Goal: Task Accomplishment & Management: Manage account settings

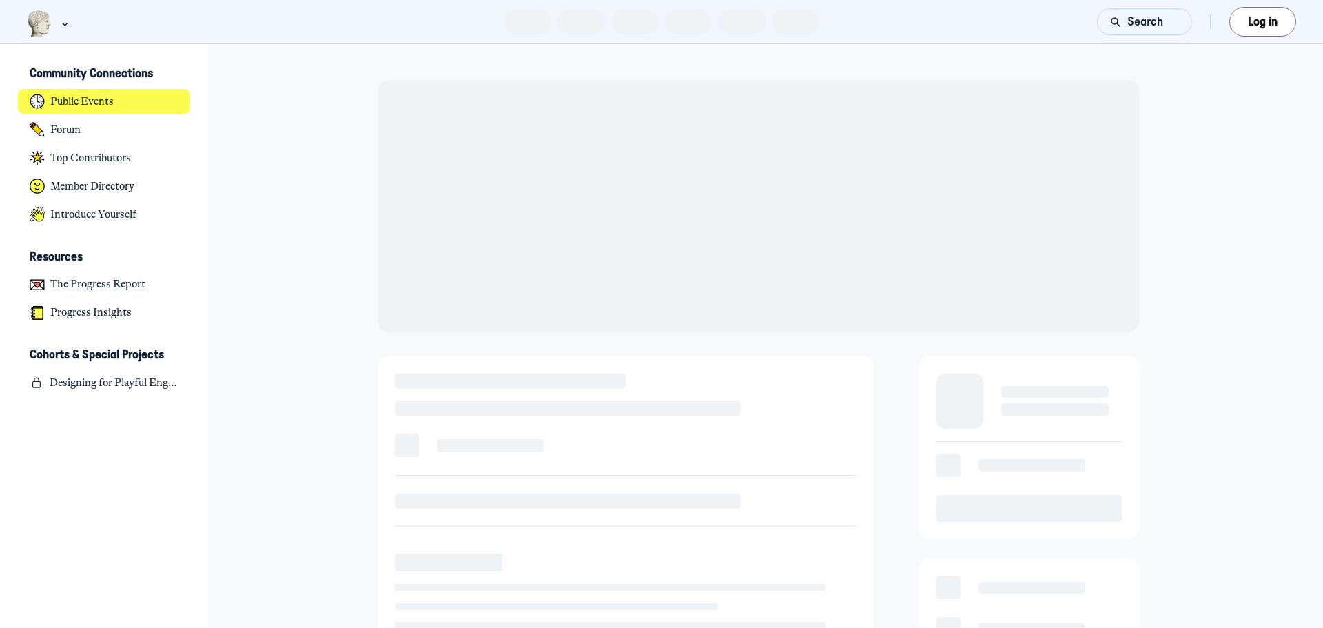
scroll to position [4372, 2709]
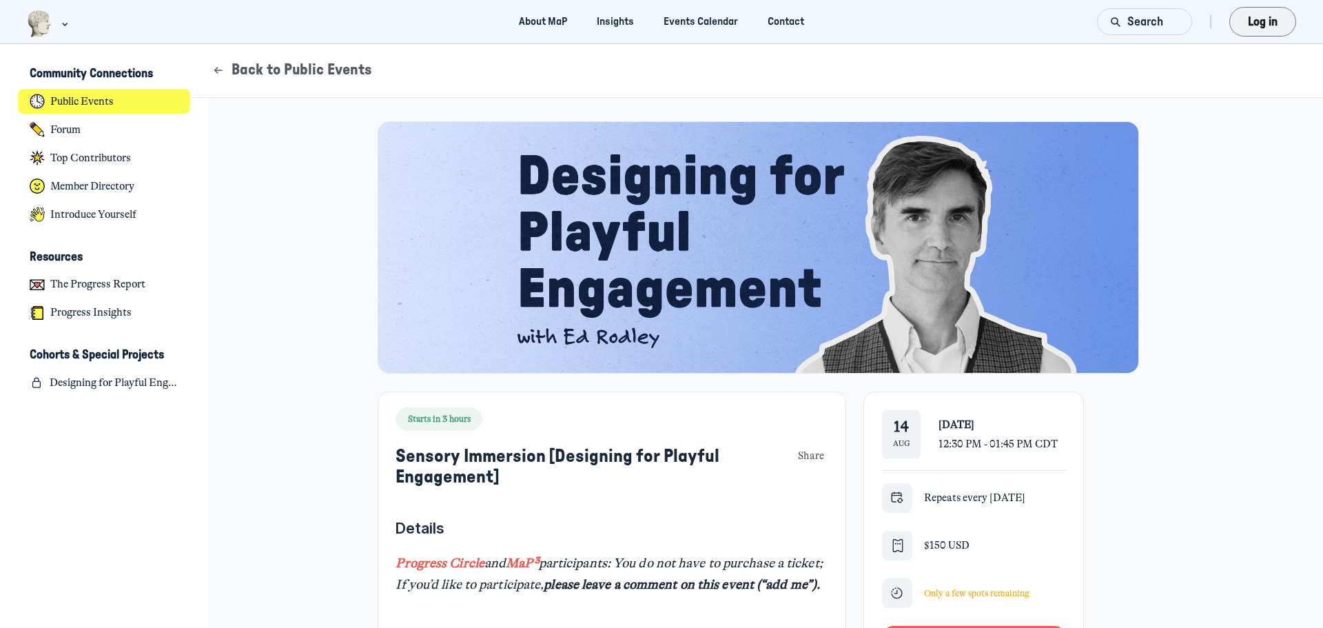
click at [1281, 26] on button "Log in" at bounding box center [1263, 22] width 67 height 30
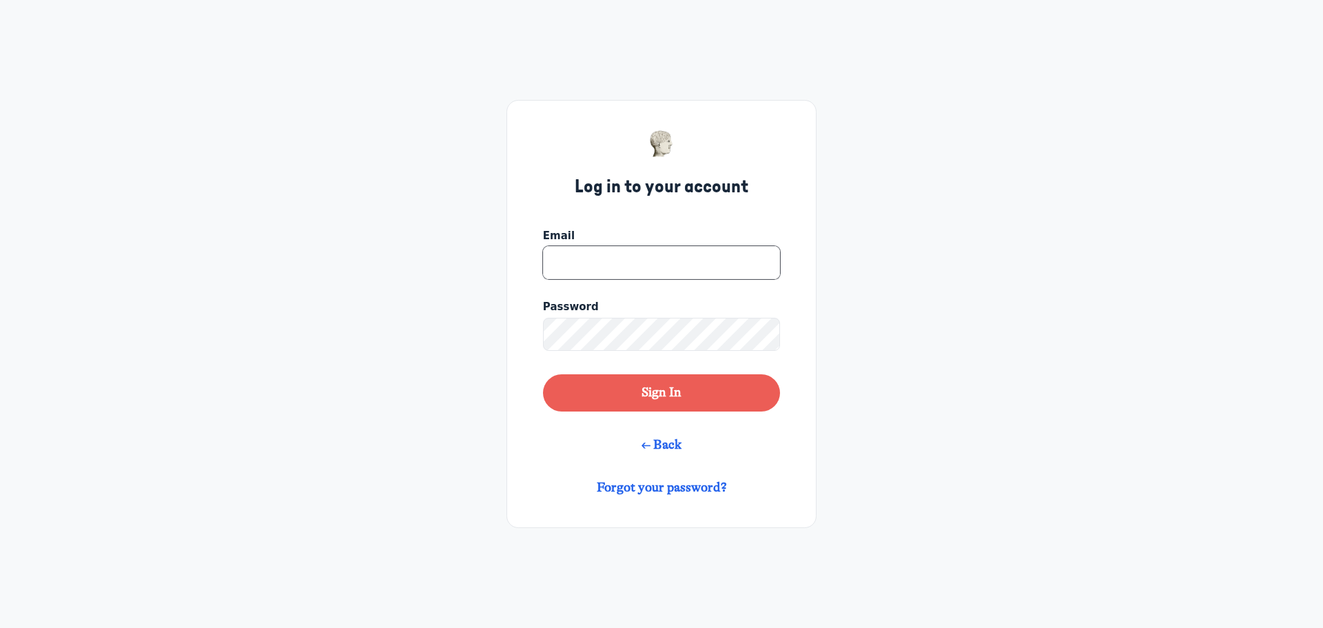
type input "[EMAIL_ADDRESS][DOMAIN_NAME]"
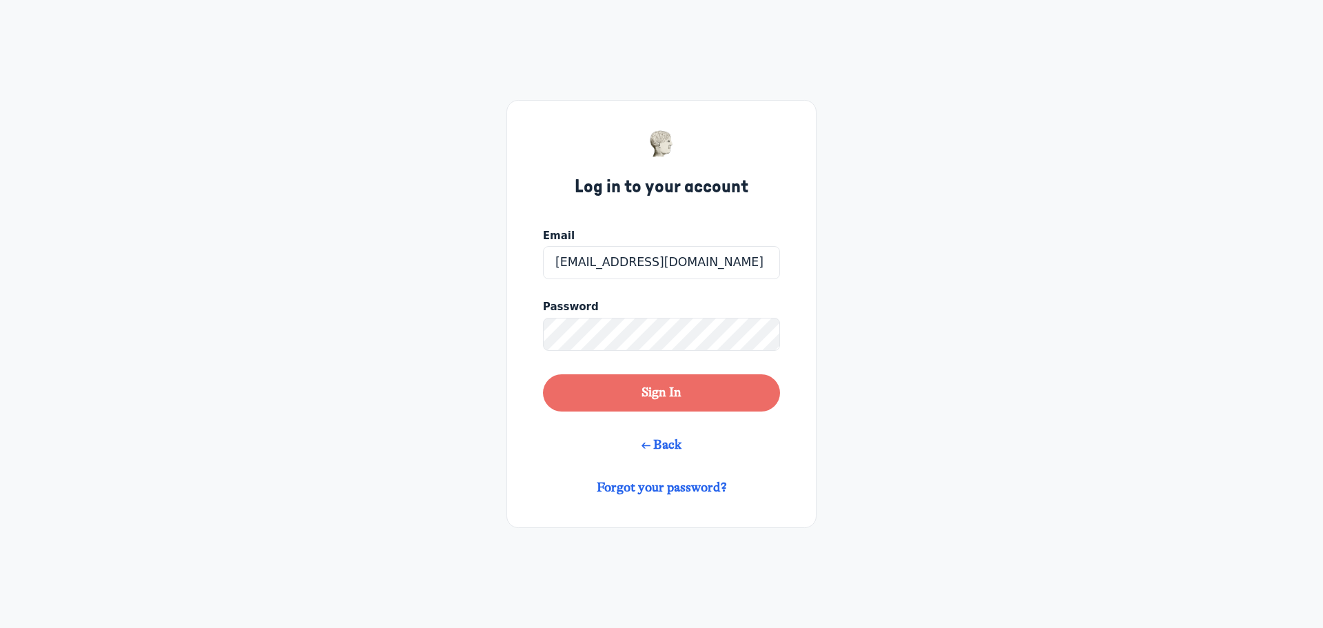
click at [697, 404] on button "Sign In" at bounding box center [661, 392] width 237 height 37
